Goal: Task Accomplishment & Management: Manage account settings

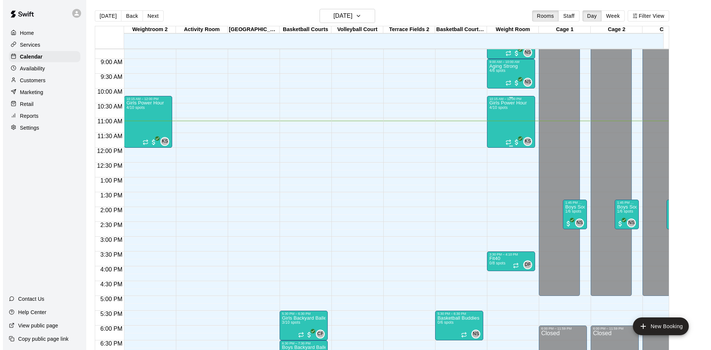
scroll to position [255, 0]
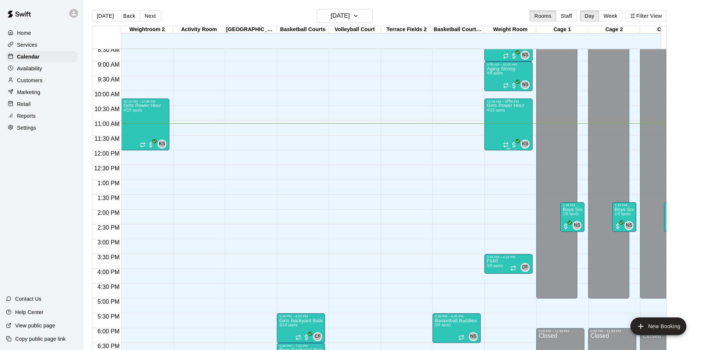
click at [504, 129] on div "Girls Power Hour 4/10 spots" at bounding box center [505, 278] width 37 height 350
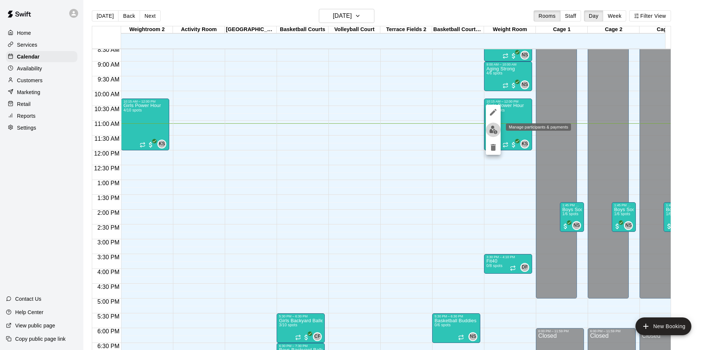
click at [494, 132] on img "edit" at bounding box center [494, 130] width 9 height 9
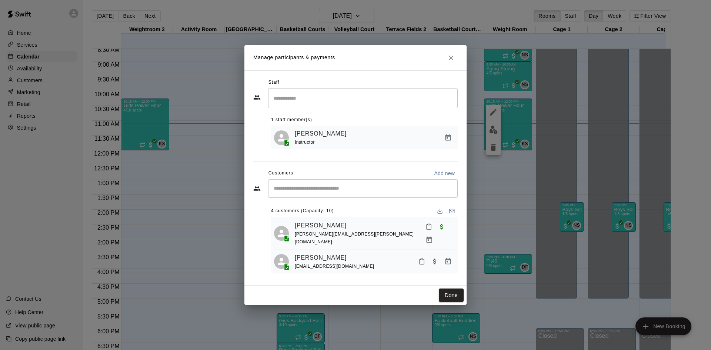
click at [351, 196] on div "​" at bounding box center [363, 188] width 190 height 19
click at [426, 228] on icon "Mark attendance" at bounding box center [429, 226] width 7 height 7
click at [436, 229] on p "[PERSON_NAME] attended" at bounding box center [467, 232] width 66 height 7
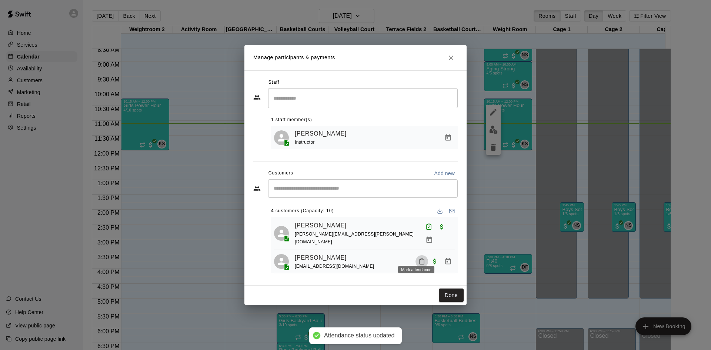
click at [419, 258] on icon "Mark attendance" at bounding box center [422, 261] width 7 height 7
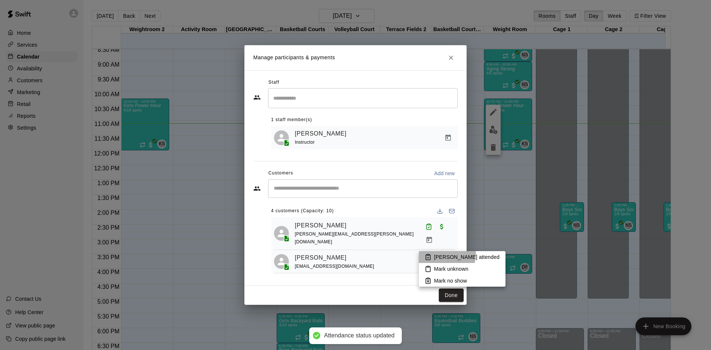
click at [436, 253] on p "[PERSON_NAME] attended" at bounding box center [467, 256] width 66 height 7
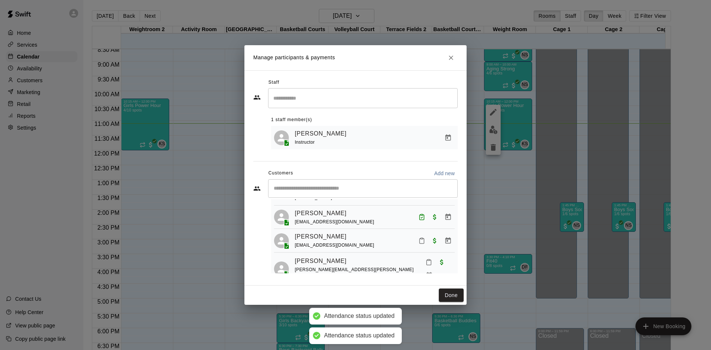
scroll to position [45, 0]
click at [419, 237] on icon "Mark attendance" at bounding box center [422, 240] width 7 height 7
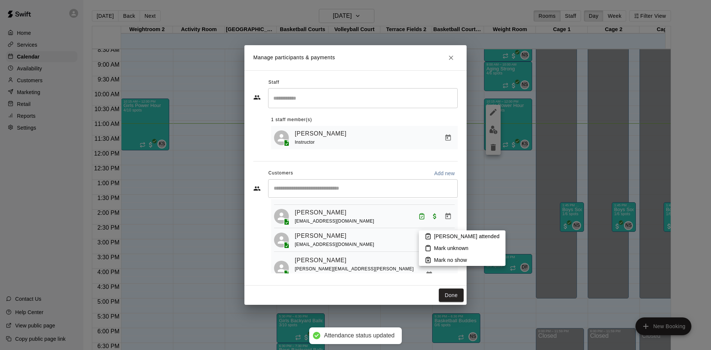
click at [397, 252] on div at bounding box center [355, 175] width 711 height 350
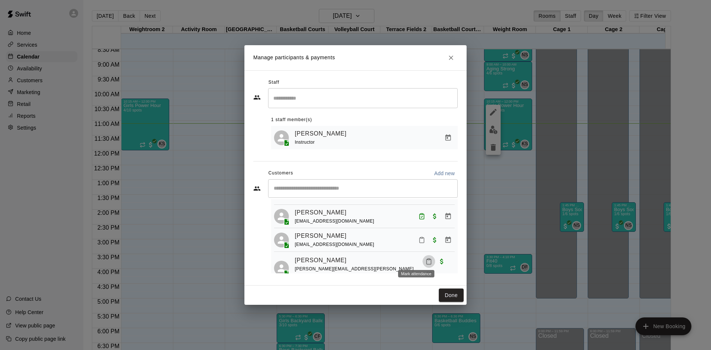
click at [426, 258] on icon "Mark attendance" at bounding box center [429, 261] width 7 height 7
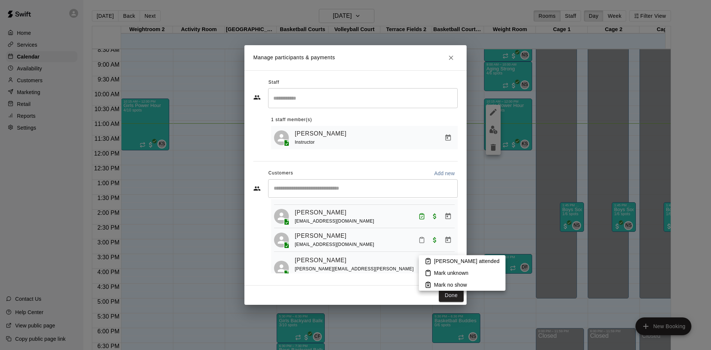
click at [437, 259] on p "[PERSON_NAME] attended" at bounding box center [467, 261] width 66 height 7
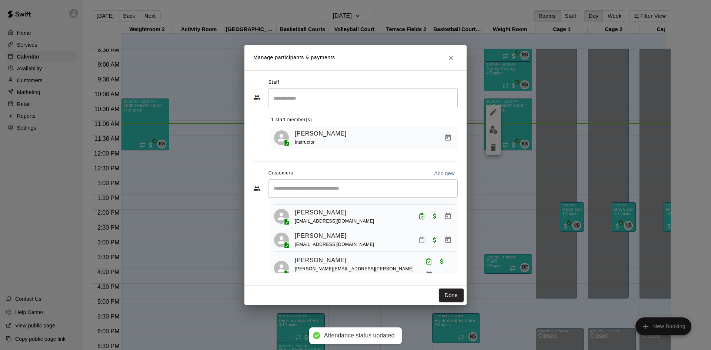
click at [379, 182] on div "​" at bounding box center [363, 188] width 190 height 19
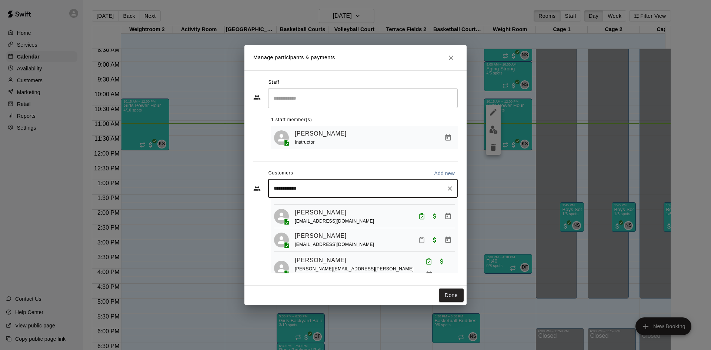
scroll to position [44, 0]
drag, startPoint x: 378, startPoint y: 186, endPoint x: 200, endPoint y: 213, distance: 179.6
click at [200, 213] on div "**********" at bounding box center [355, 175] width 711 height 350
type input "****"
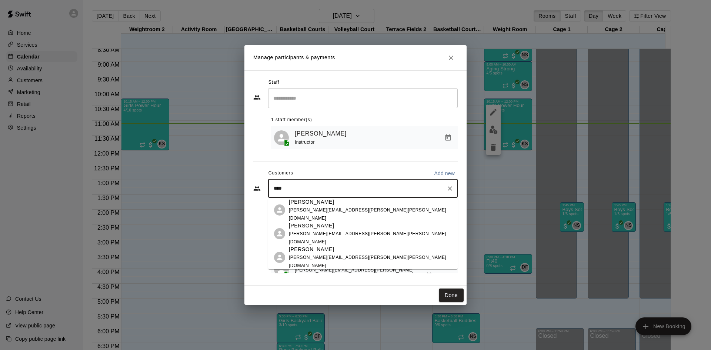
click at [321, 235] on span "[PERSON_NAME][EMAIL_ADDRESS][PERSON_NAME][PERSON_NAME][DOMAIN_NAME]" at bounding box center [367, 237] width 157 height 13
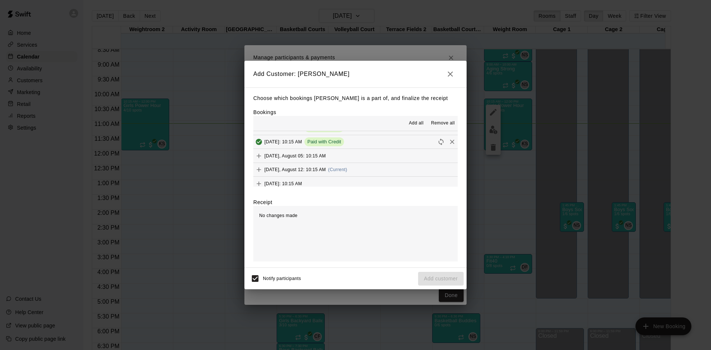
scroll to position [37, 0]
click at [302, 155] on span "[DATE], August 12: 10:15 AM" at bounding box center [296, 156] width 62 height 5
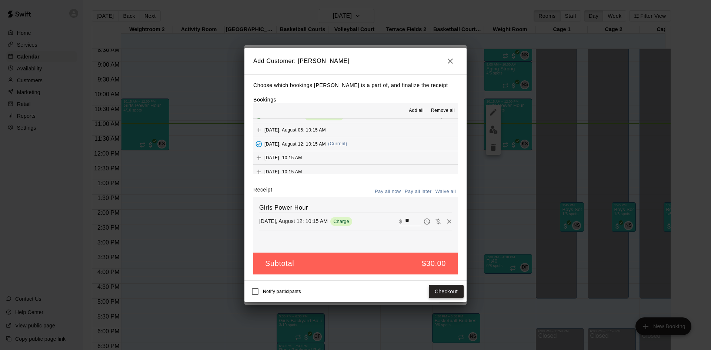
click at [446, 293] on button "Checkout" at bounding box center [446, 292] width 35 height 14
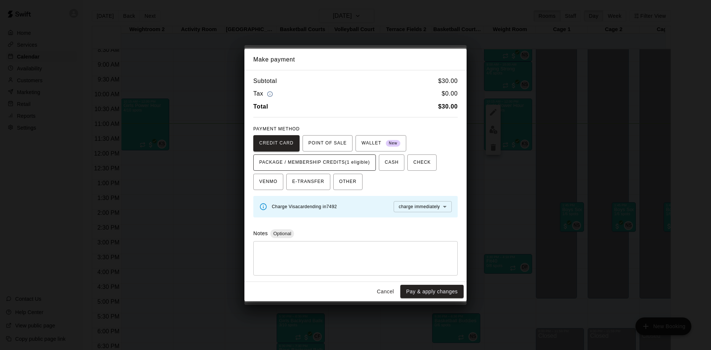
click at [351, 165] on span "PACKAGE / MEMBERSHIP CREDITS (1 eligible)" at bounding box center [314, 163] width 111 height 12
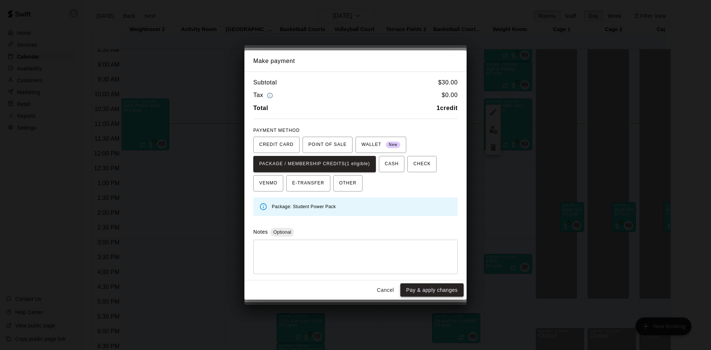
click at [426, 286] on button "Pay & apply changes" at bounding box center [432, 290] width 63 height 14
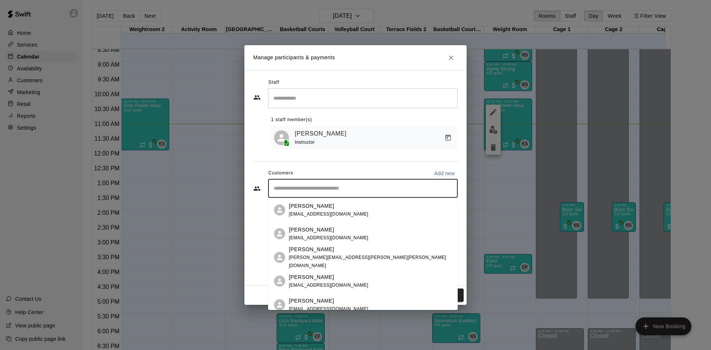
click at [353, 186] on input "Start typing to search customers..." at bounding box center [363, 188] width 183 height 7
type input "****"
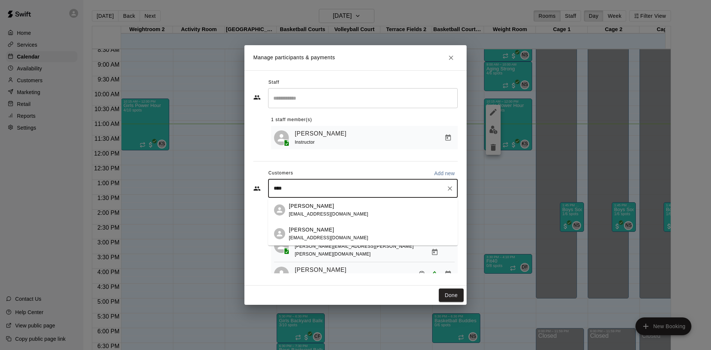
click at [337, 229] on div "Lily Komanecky egoneill@gmail.com" at bounding box center [370, 234] width 163 height 16
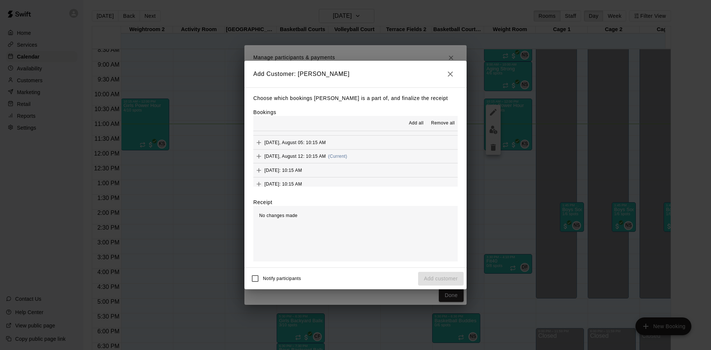
scroll to position [42, 0]
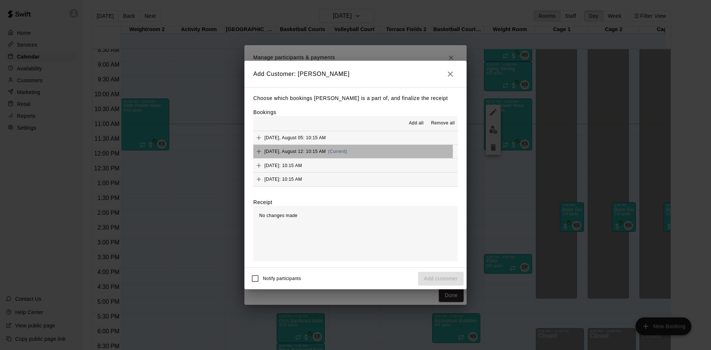
click at [314, 152] on span "[DATE], August 12: 10:15 AM" at bounding box center [296, 151] width 62 height 5
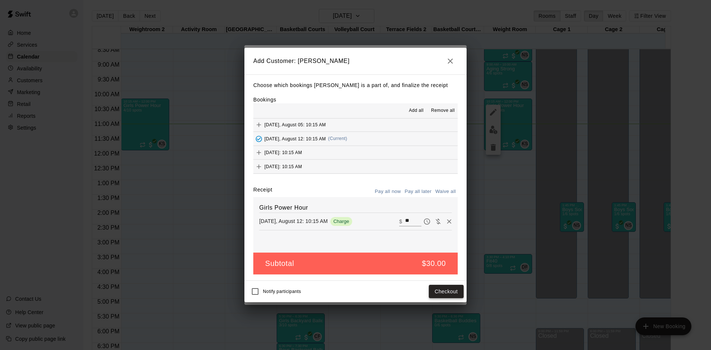
click at [439, 294] on button "Checkout" at bounding box center [446, 292] width 35 height 14
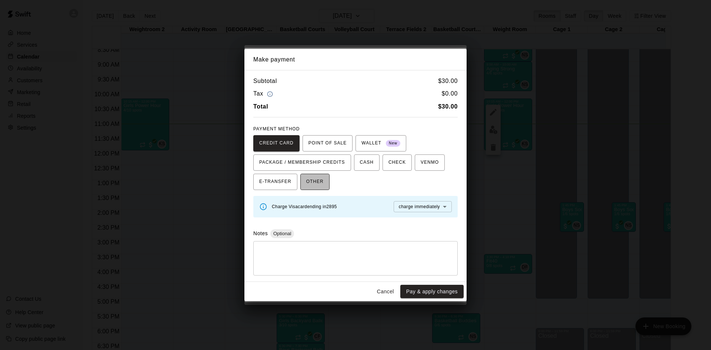
click at [312, 175] on button "OTHER" at bounding box center [315, 182] width 29 height 16
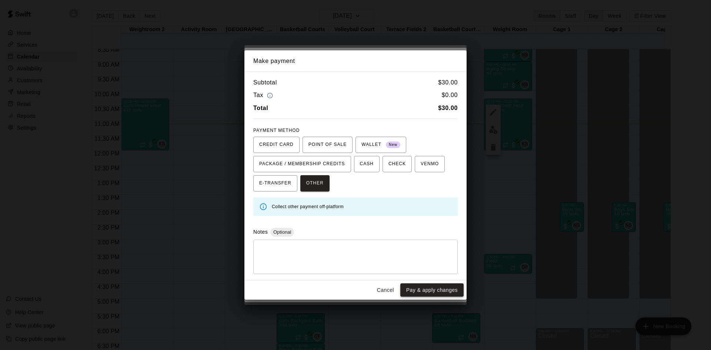
click at [457, 289] on button "Pay & apply changes" at bounding box center [432, 290] width 63 height 14
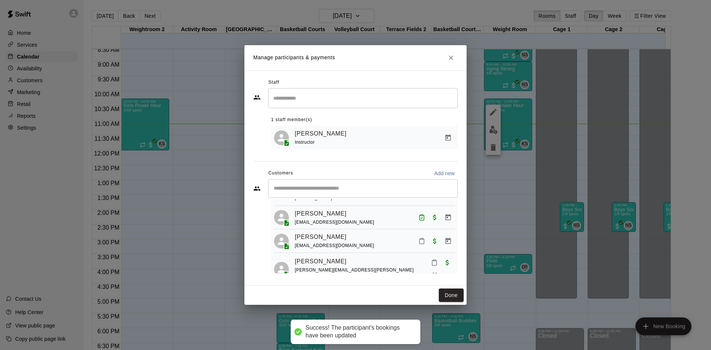
click at [349, 190] on input "Start typing to search customers..." at bounding box center [363, 188] width 183 height 7
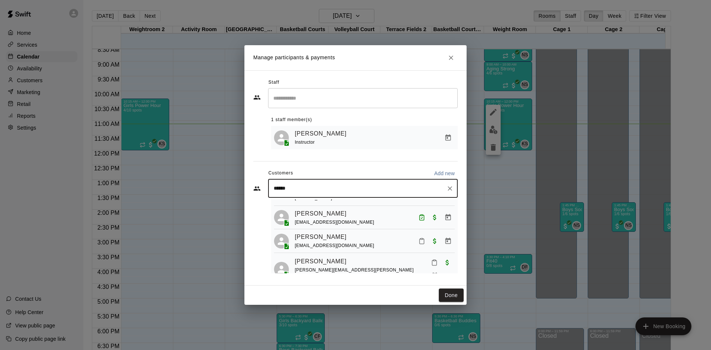
type input "*******"
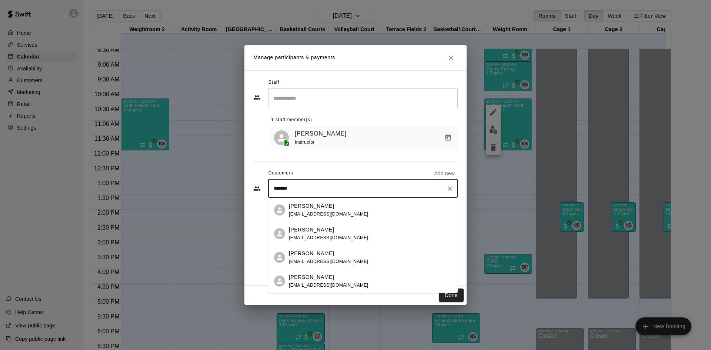
click at [338, 209] on div "[PERSON_NAME]" at bounding box center [329, 206] width 80 height 8
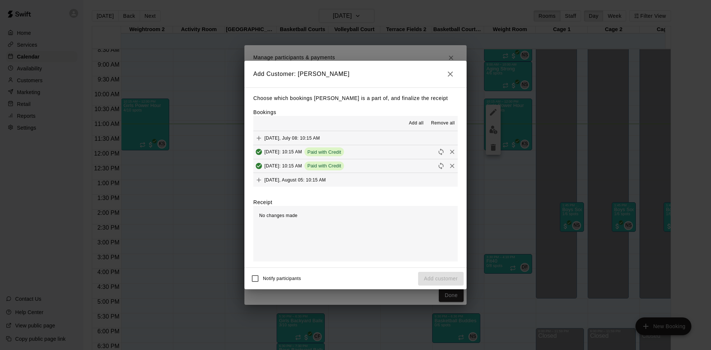
scroll to position [37, 0]
click at [311, 159] on span "[DATE], August 12: 10:15 AM" at bounding box center [296, 156] width 62 height 5
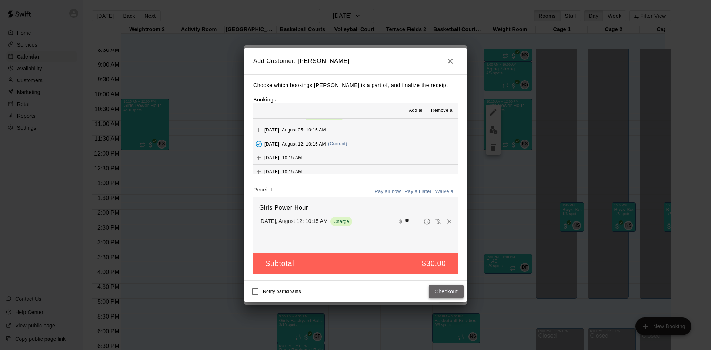
click at [447, 291] on button "Checkout" at bounding box center [446, 292] width 35 height 14
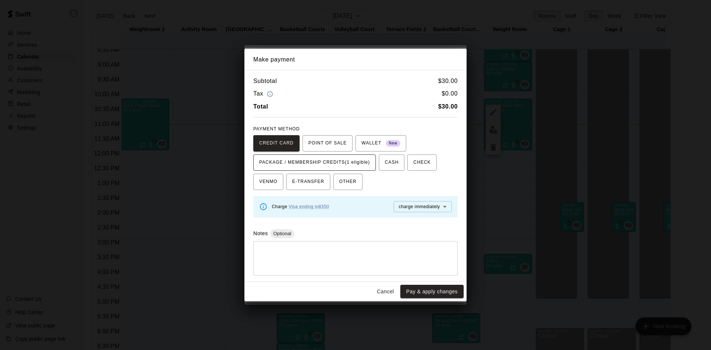
click at [364, 161] on span "PACKAGE / MEMBERSHIP CREDITS (1 eligible)" at bounding box center [314, 163] width 111 height 12
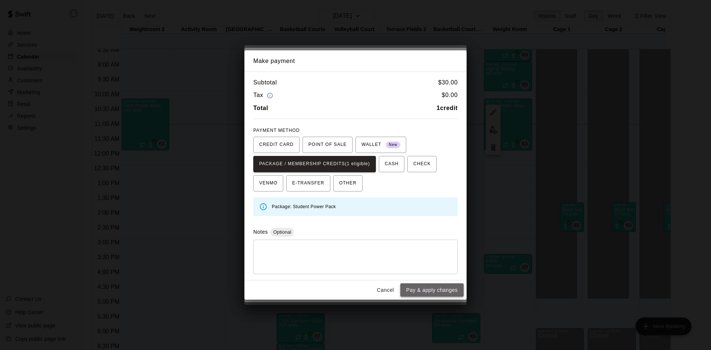
click at [421, 286] on button "Pay & apply changes" at bounding box center [432, 290] width 63 height 14
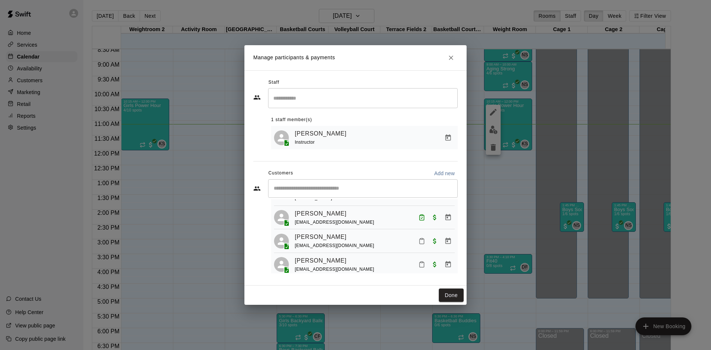
click at [365, 187] on input "Start typing to search customers..." at bounding box center [363, 188] width 183 height 7
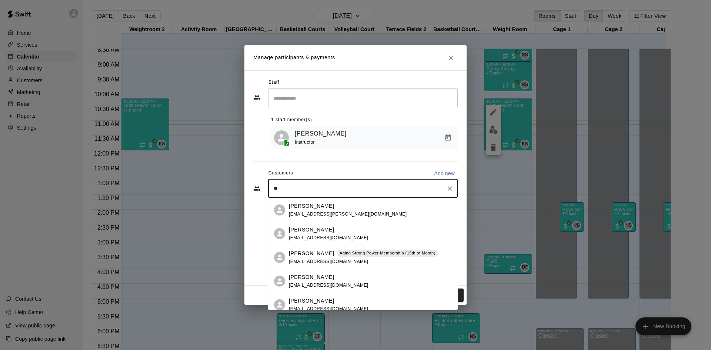
type input "*"
type input "****"
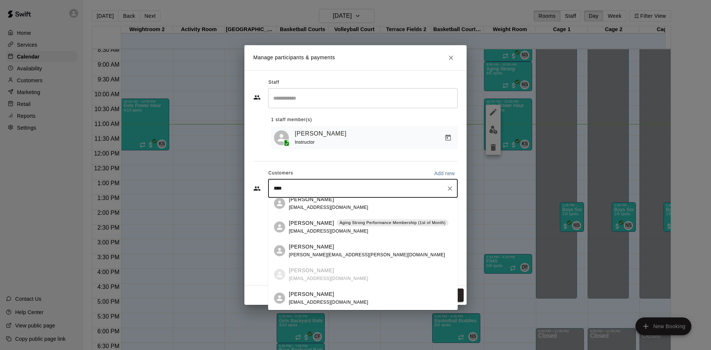
scroll to position [0, 0]
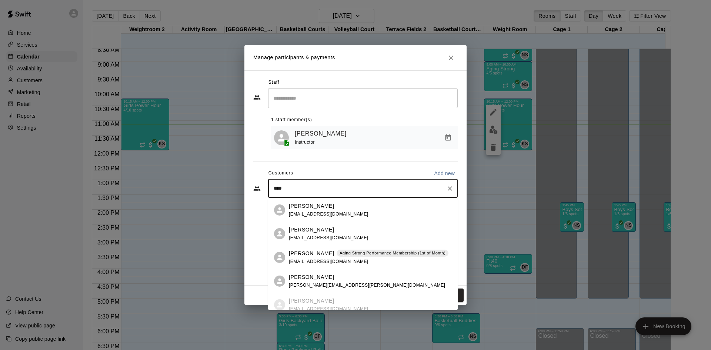
click at [407, 217] on div "Colleen Dean deancol2@yahoo.com" at bounding box center [370, 210] width 163 height 16
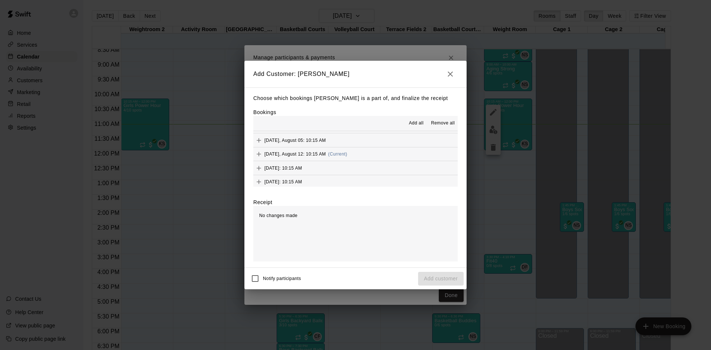
scroll to position [42, 0]
click at [321, 153] on span "[DATE], August 12: 10:15 AM" at bounding box center [296, 151] width 62 height 5
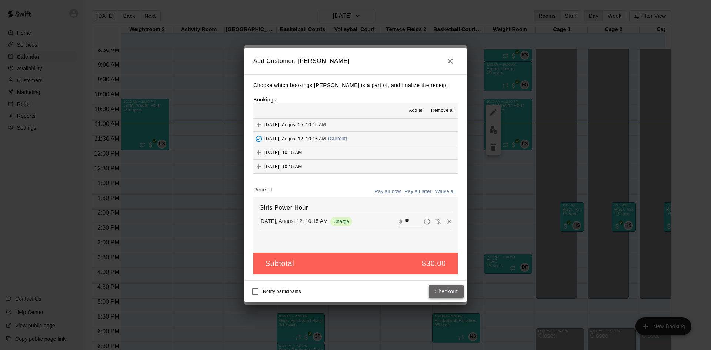
click at [435, 292] on button "Checkout" at bounding box center [446, 292] width 35 height 14
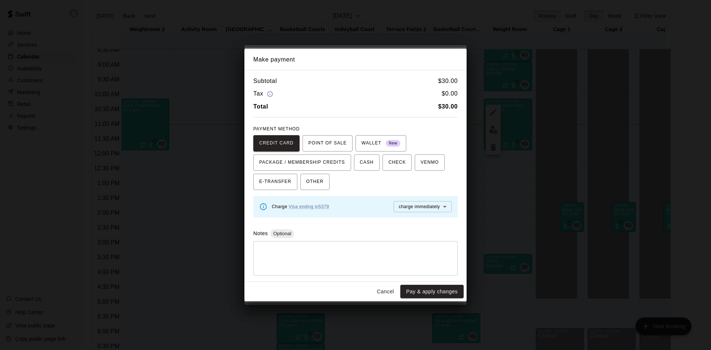
click at [384, 289] on button "Cancel" at bounding box center [386, 292] width 24 height 14
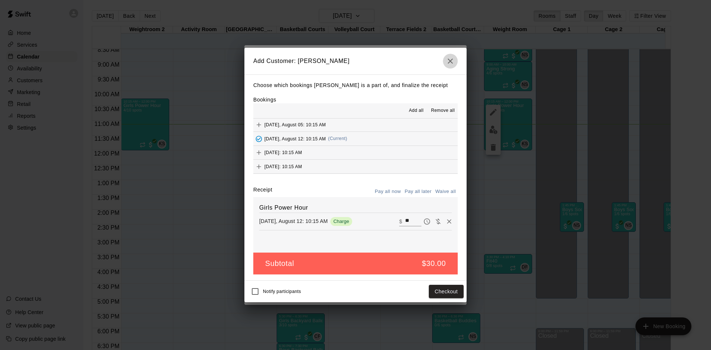
click at [450, 64] on icon "button" at bounding box center [450, 61] width 9 height 9
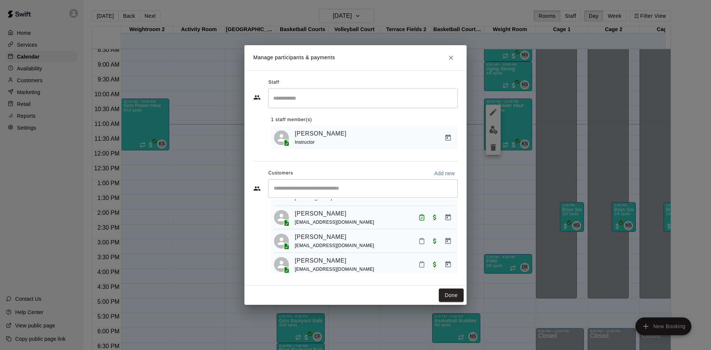
click at [322, 182] on div "​" at bounding box center [363, 188] width 190 height 19
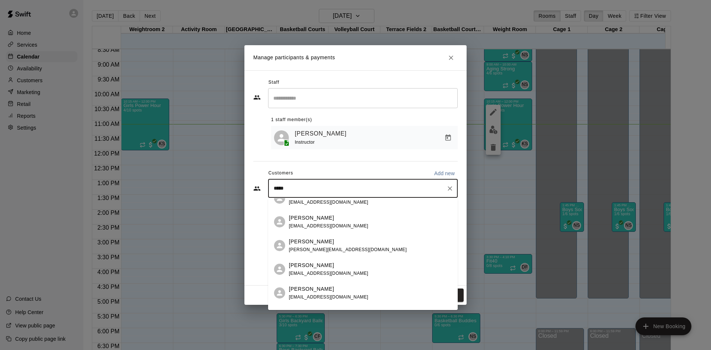
scroll to position [0, 0]
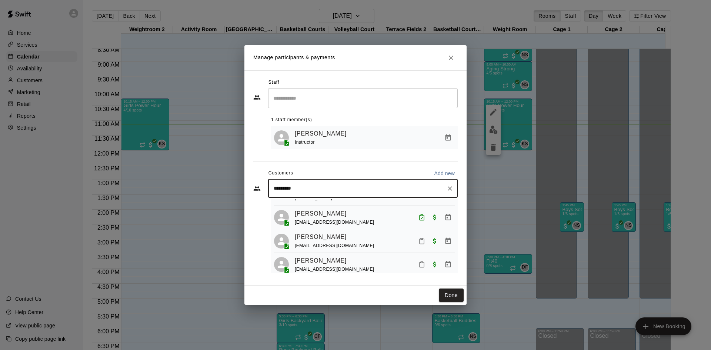
type input "*********"
click at [448, 185] on button "Clear" at bounding box center [450, 188] width 10 height 10
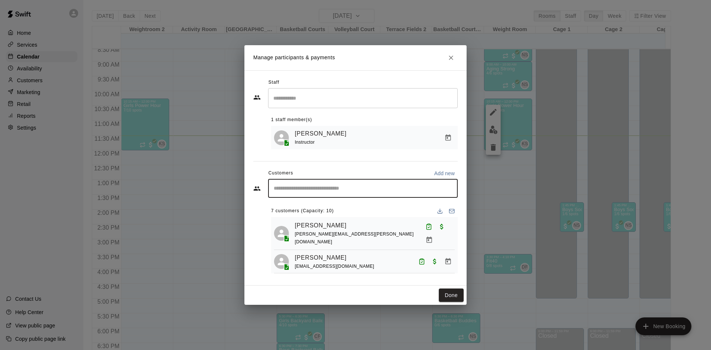
click at [346, 189] on input "Start typing to search customers..." at bounding box center [363, 188] width 183 height 7
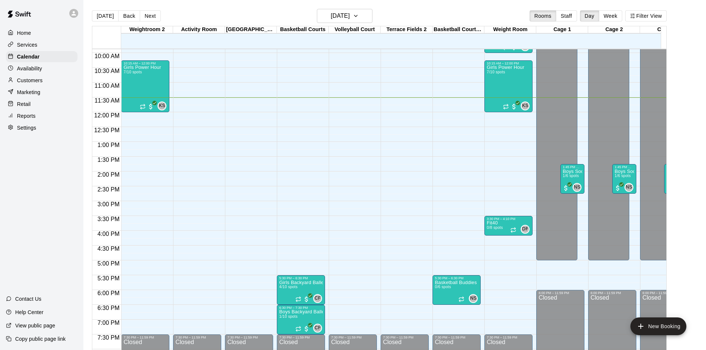
scroll to position [341, 0]
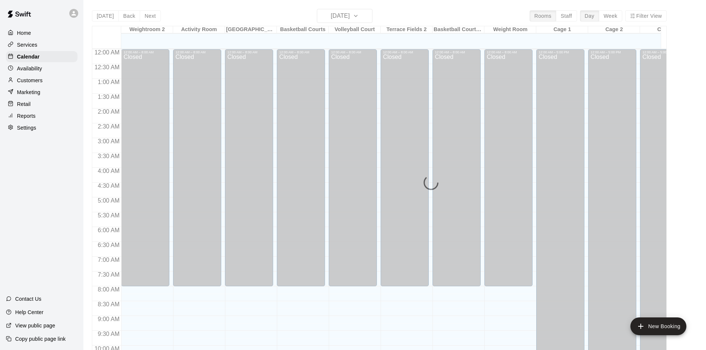
scroll to position [341, 0]
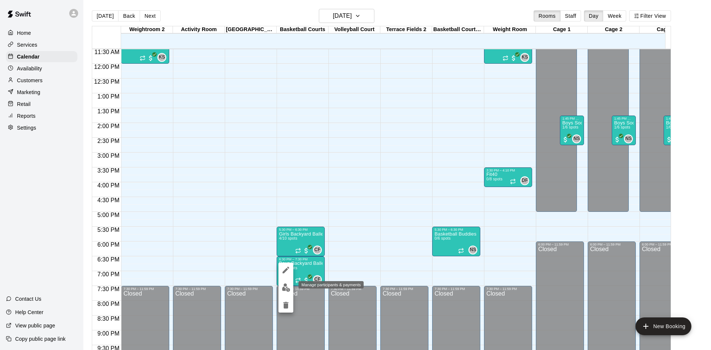
click at [286, 286] on img "edit" at bounding box center [286, 287] width 9 height 9
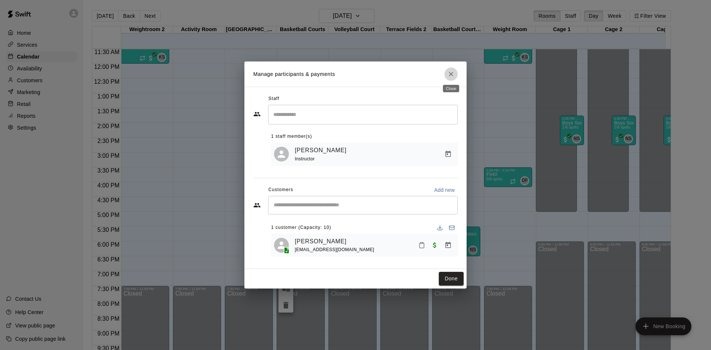
click at [454, 74] on icon "Close" at bounding box center [451, 73] width 7 height 7
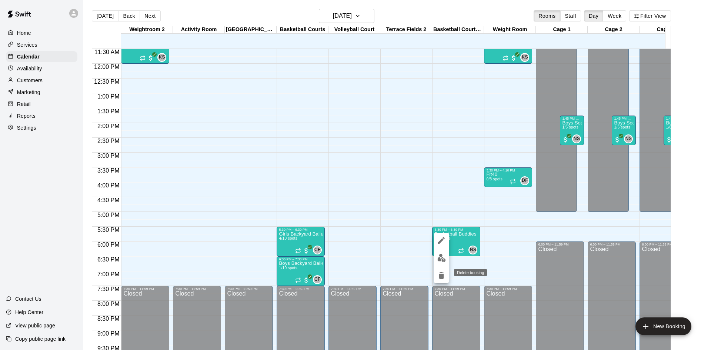
click at [442, 279] on icon "delete" at bounding box center [441, 275] width 5 height 7
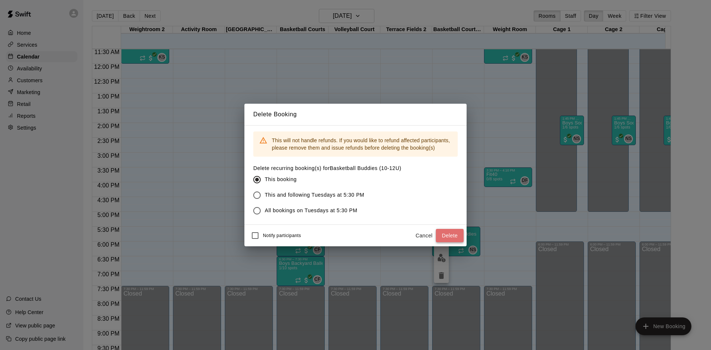
click at [455, 236] on button "Delete" at bounding box center [450, 236] width 28 height 14
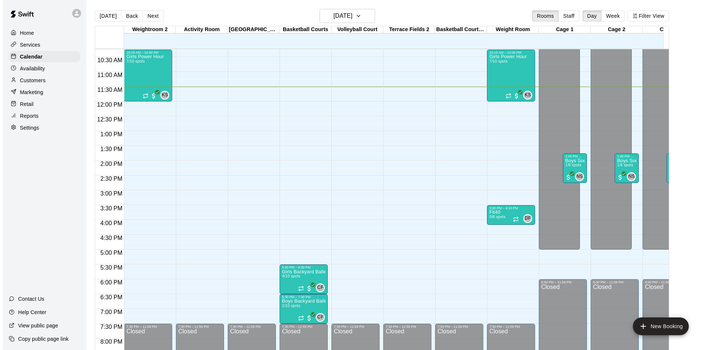
scroll to position [267, 0]
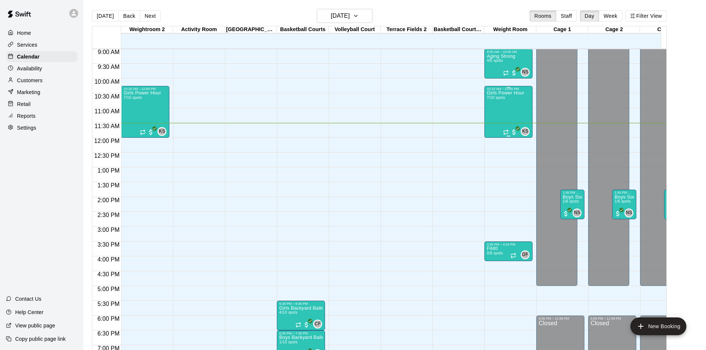
click at [508, 106] on div "Girls Power Hour 7/10 spots" at bounding box center [505, 266] width 37 height 350
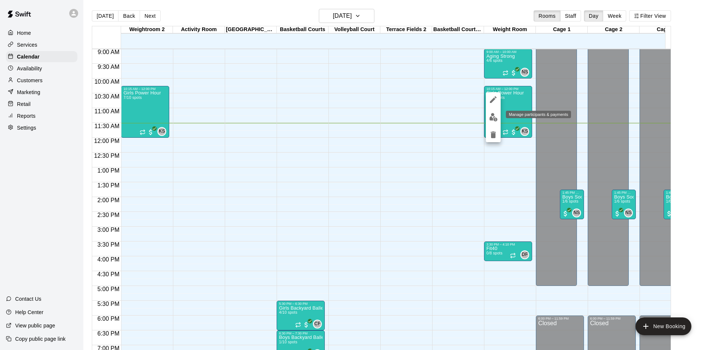
click at [494, 117] on img "edit" at bounding box center [494, 117] width 9 height 9
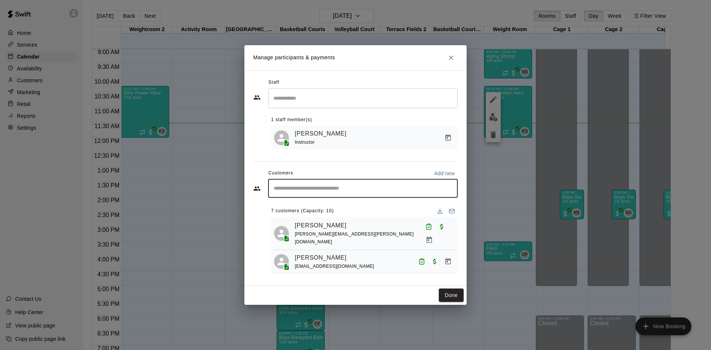
click at [345, 189] on input "Start typing to search customers..." at bounding box center [363, 188] width 183 height 7
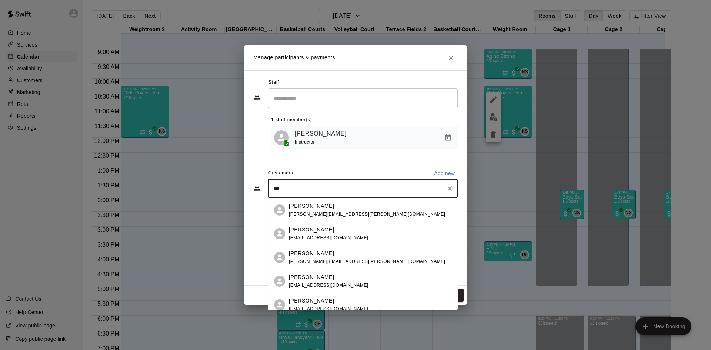
type input "****"
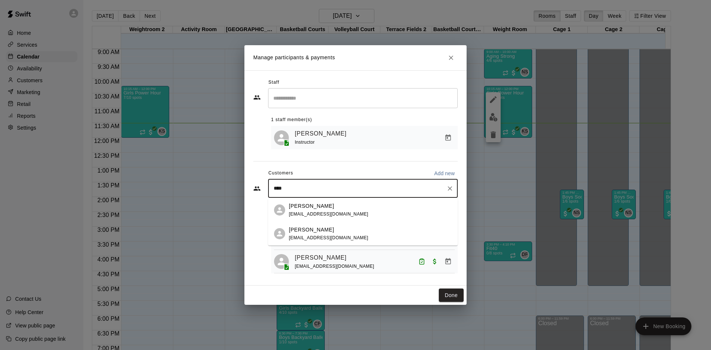
click at [339, 188] on input "****" at bounding box center [358, 188] width 172 height 7
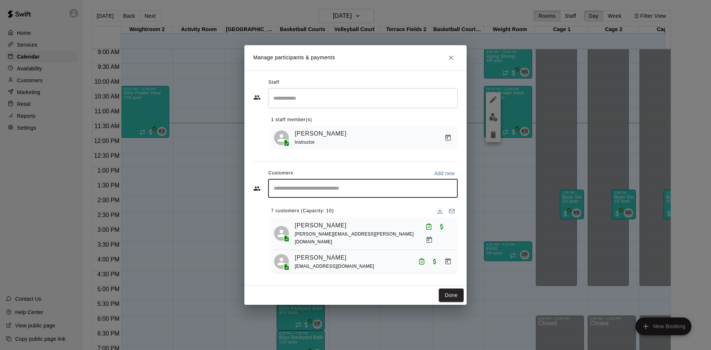
click at [381, 159] on div "Staff ​ 1 staff member(s) [PERSON_NAME] Instructor Customers Add new ​ 7 custom…" at bounding box center [355, 178] width 205 height 203
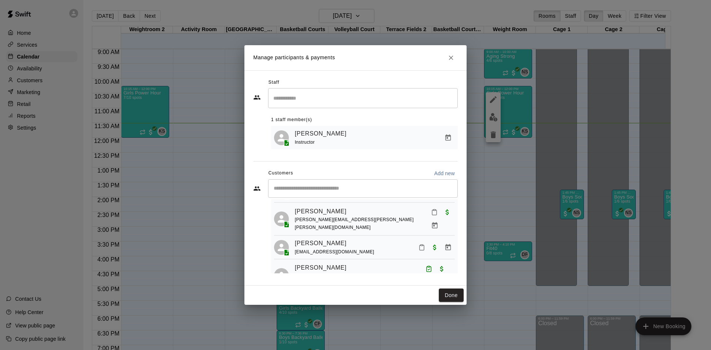
scroll to position [119, 0]
click at [419, 243] on icon "Mark attendance" at bounding box center [422, 246] width 7 height 7
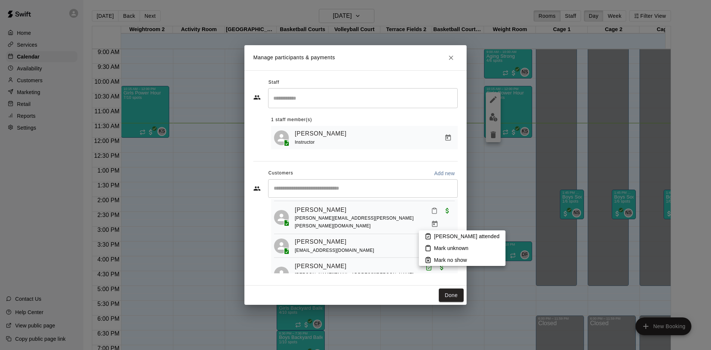
click at [431, 234] on icon at bounding box center [428, 236] width 7 height 7
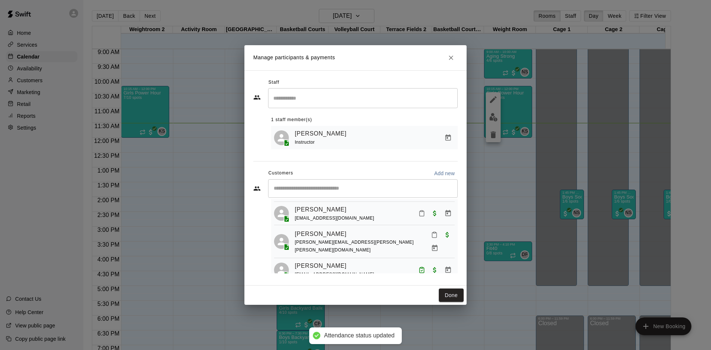
scroll to position [82, 0]
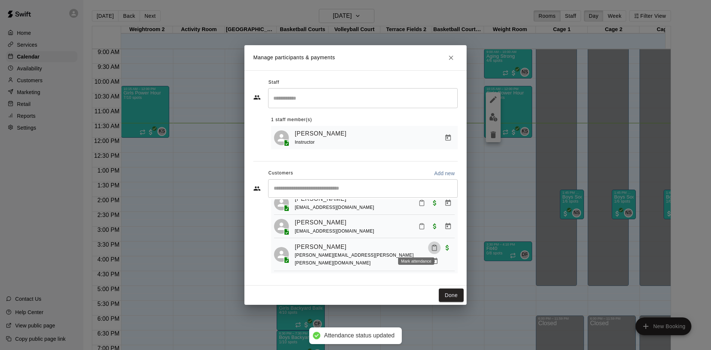
click at [431, 245] on icon "Mark attendance" at bounding box center [434, 248] width 7 height 7
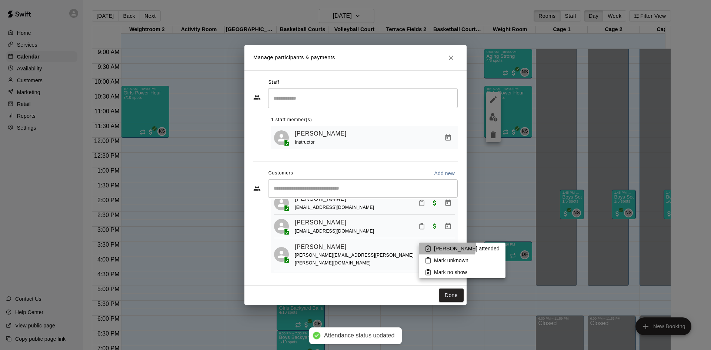
click at [428, 243] on li "[PERSON_NAME] attended" at bounding box center [462, 249] width 87 height 12
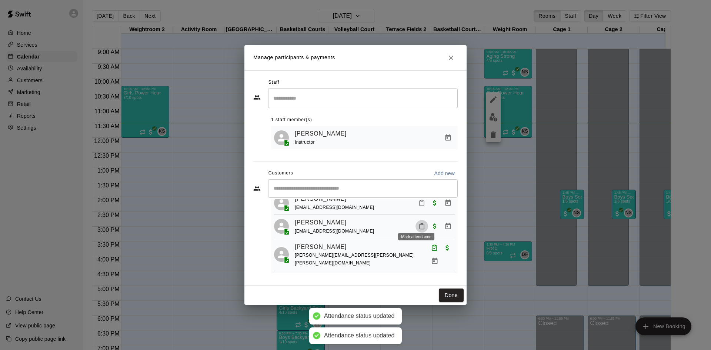
click at [420, 224] on icon "Mark attendance" at bounding box center [422, 226] width 4 height 5
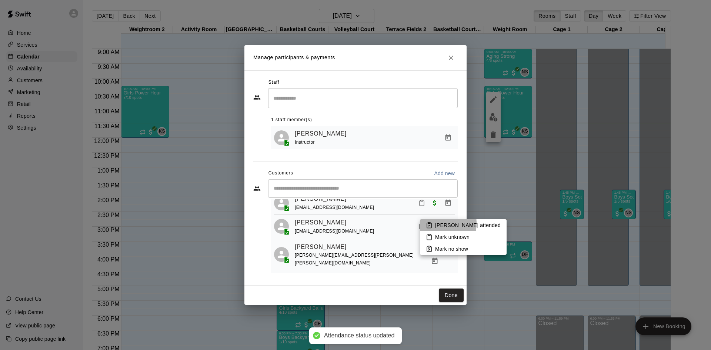
click at [430, 223] on rect at bounding box center [429, 223] width 2 height 1
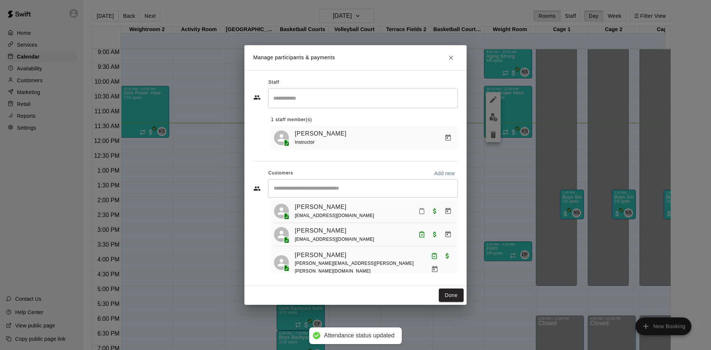
scroll to position [37, 0]
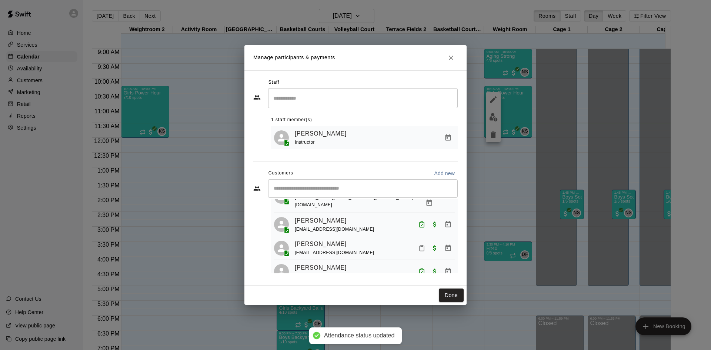
click at [419, 245] on icon "Mark attendance" at bounding box center [422, 248] width 7 height 7
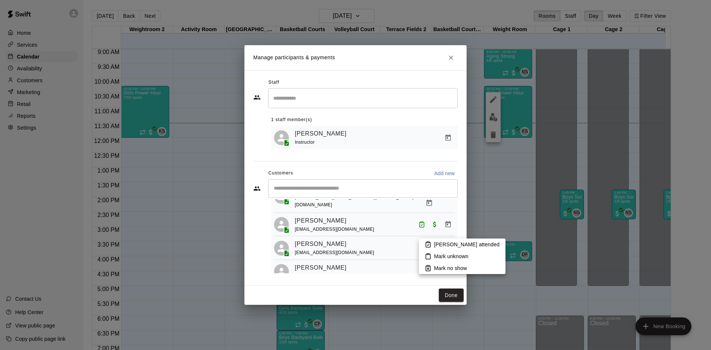
click at [434, 244] on li "[PERSON_NAME] attended" at bounding box center [462, 245] width 87 height 12
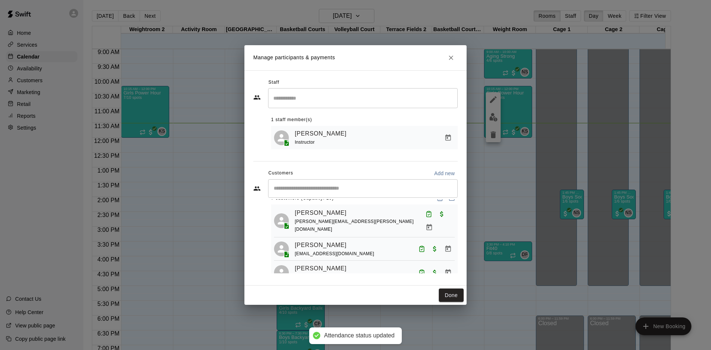
scroll to position [0, 0]
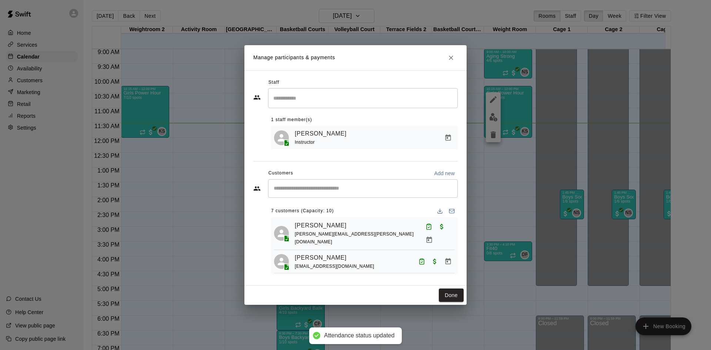
click at [384, 192] on input "Start typing to search customers..." at bounding box center [363, 188] width 183 height 7
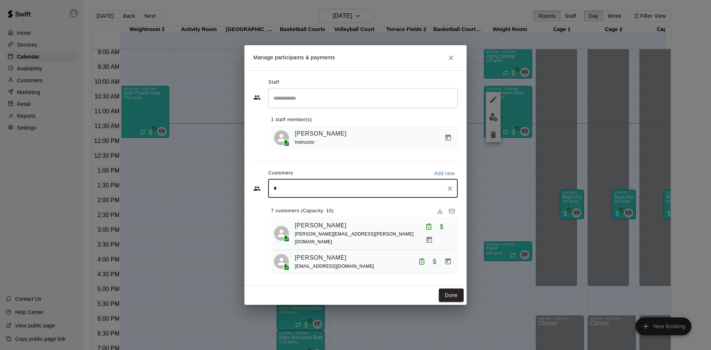
type input "**"
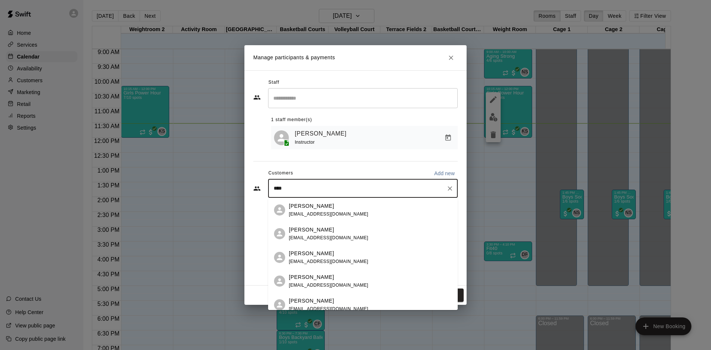
click at [324, 297] on p "[PERSON_NAME]" at bounding box center [311, 301] width 45 height 8
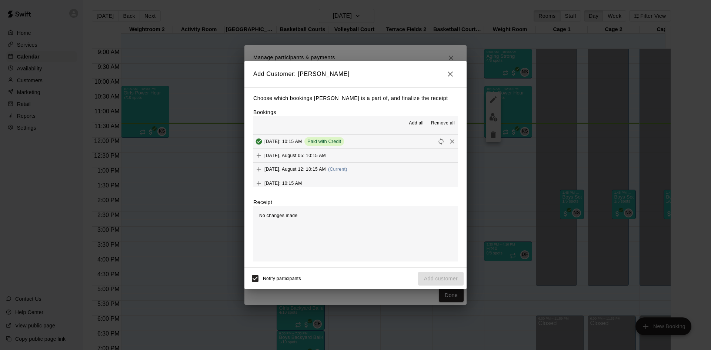
scroll to position [37, 0]
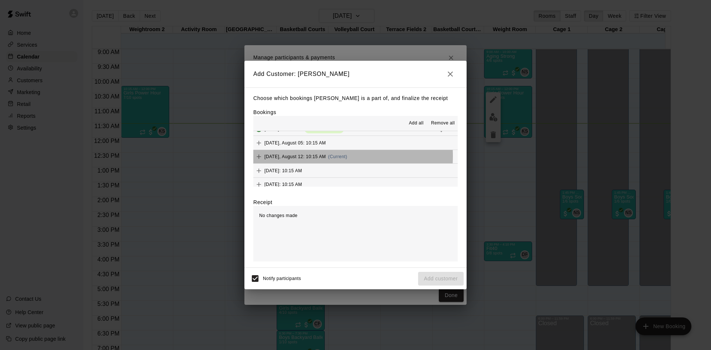
click at [309, 157] on span "[DATE], August 12: 10:15 AM" at bounding box center [296, 156] width 62 height 5
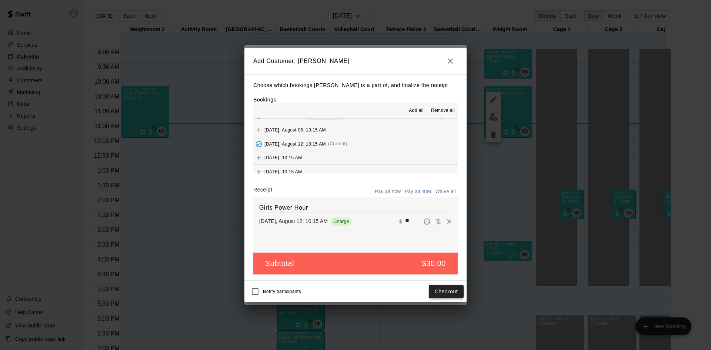
click at [449, 295] on button "Checkout" at bounding box center [446, 292] width 35 height 14
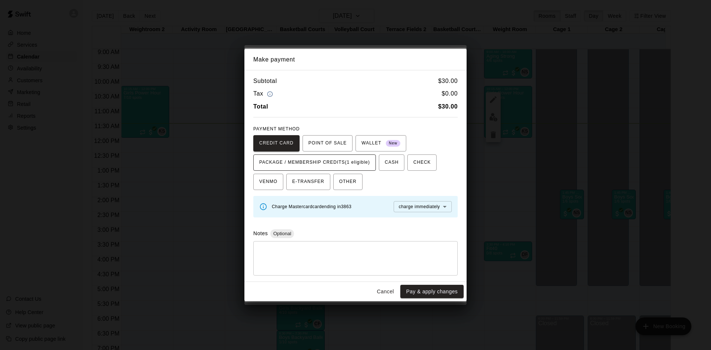
click at [358, 160] on span "PACKAGE / MEMBERSHIP CREDITS (1 eligible)" at bounding box center [314, 163] width 111 height 12
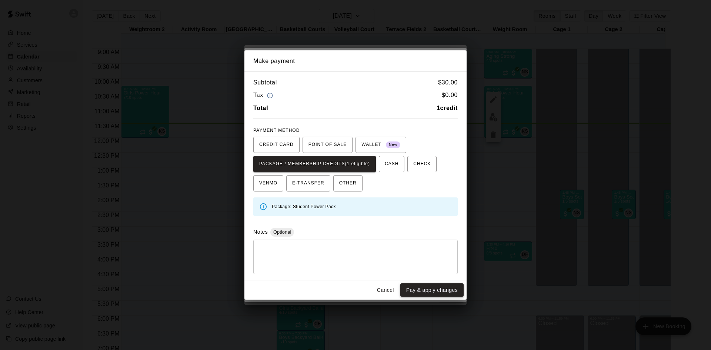
click at [441, 291] on button "Pay & apply changes" at bounding box center [432, 290] width 63 height 14
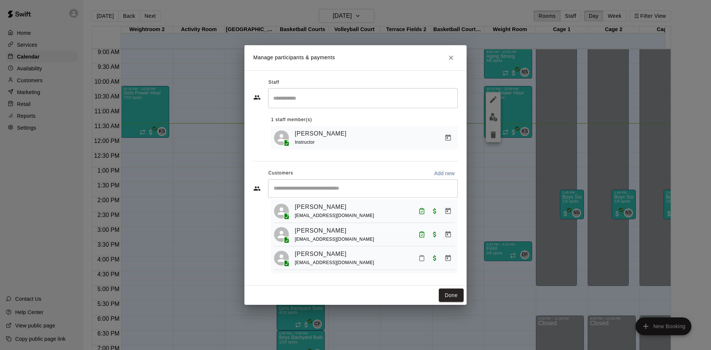
scroll to position [111, 0]
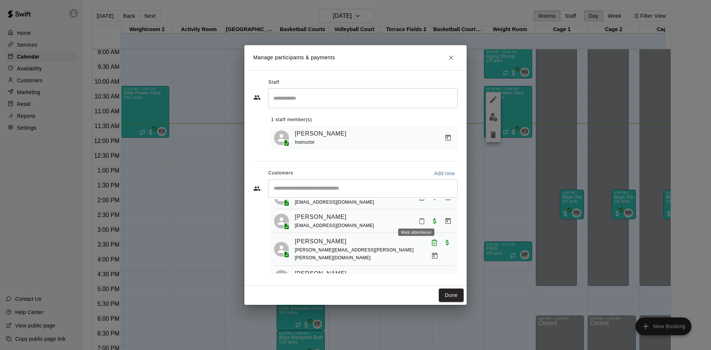
click at [419, 218] on icon "Mark attendance" at bounding box center [422, 221] width 7 height 7
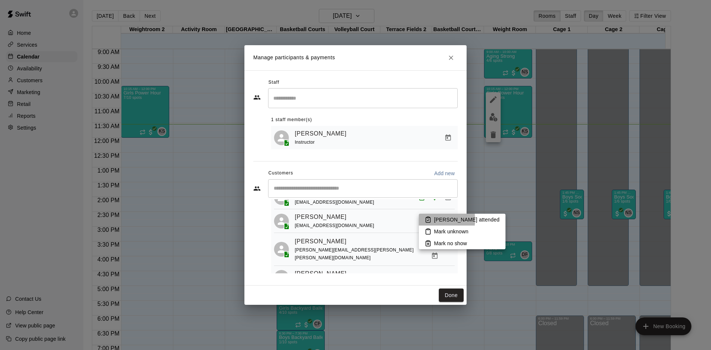
click at [426, 220] on icon at bounding box center [428, 219] width 7 height 7
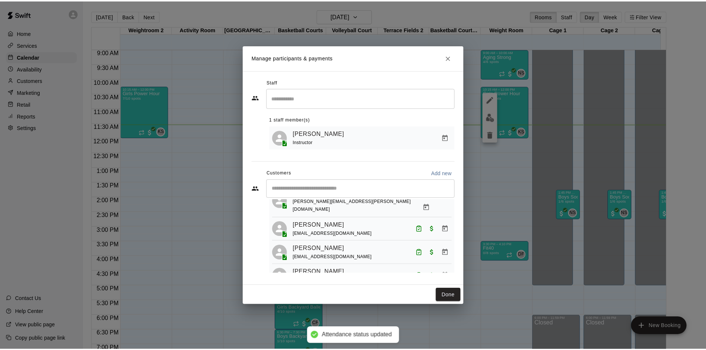
scroll to position [0, 0]
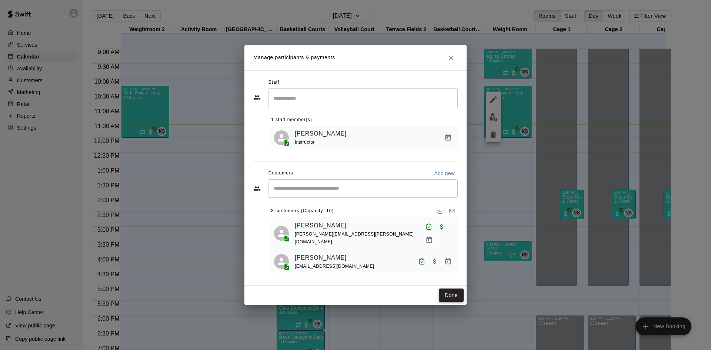
click at [459, 296] on button "Done" at bounding box center [451, 296] width 25 height 14
